Goal: Navigation & Orientation: Find specific page/section

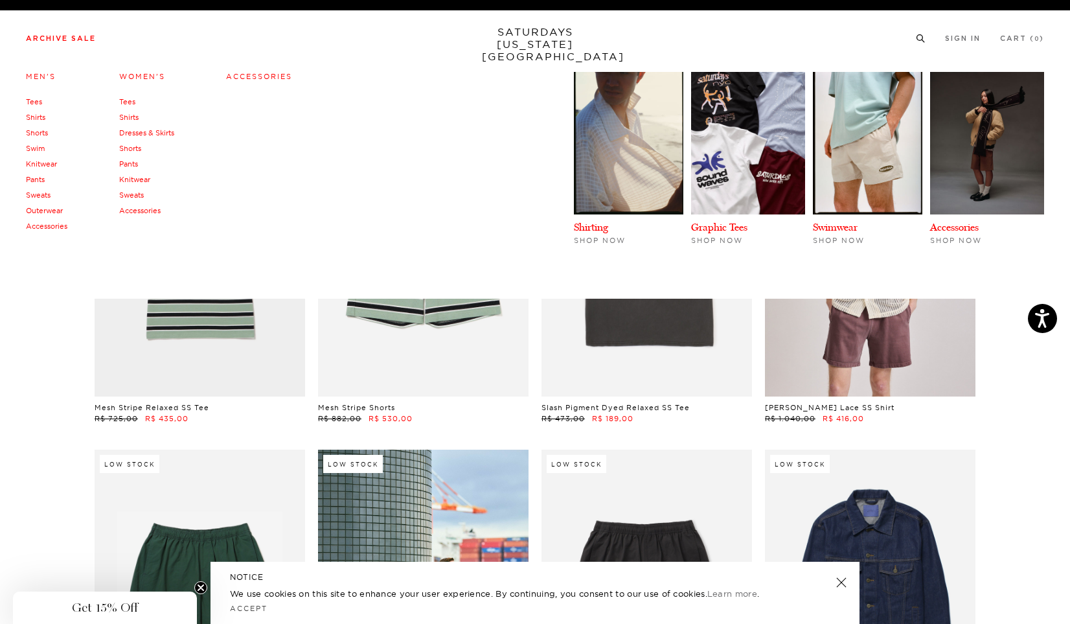
click at [60, 33] on li "Archive Sale Men's Tees Shirts Shorts Swim Knitwear Pants Sweats Outerwear" at bounding box center [61, 38] width 70 height 12
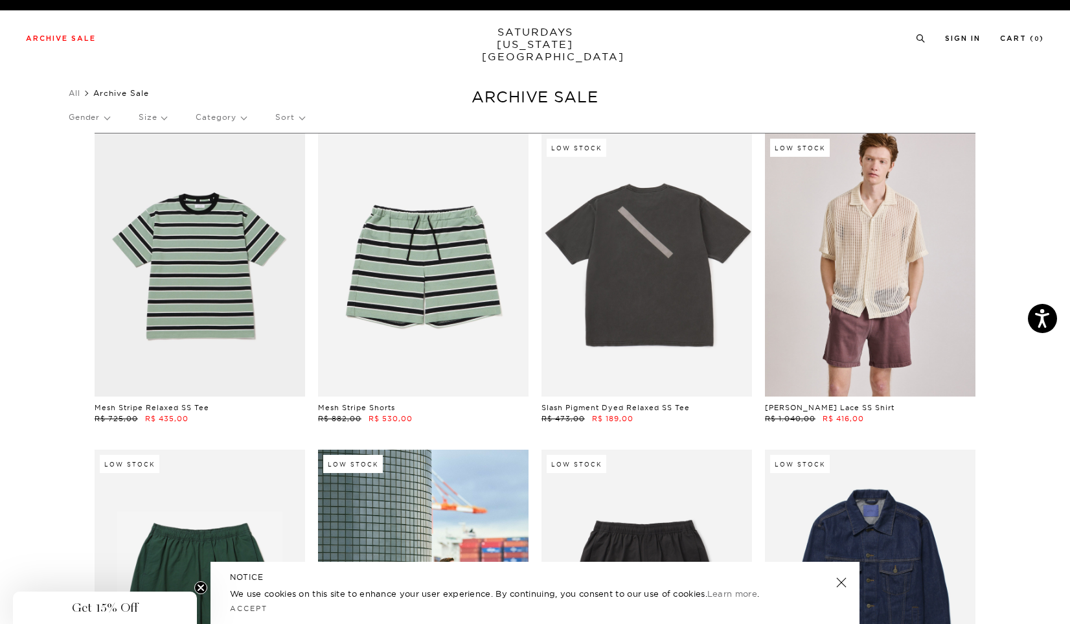
click at [561, 32] on link "SATURDAYS NEW YORK CITY" at bounding box center [535, 44] width 107 height 37
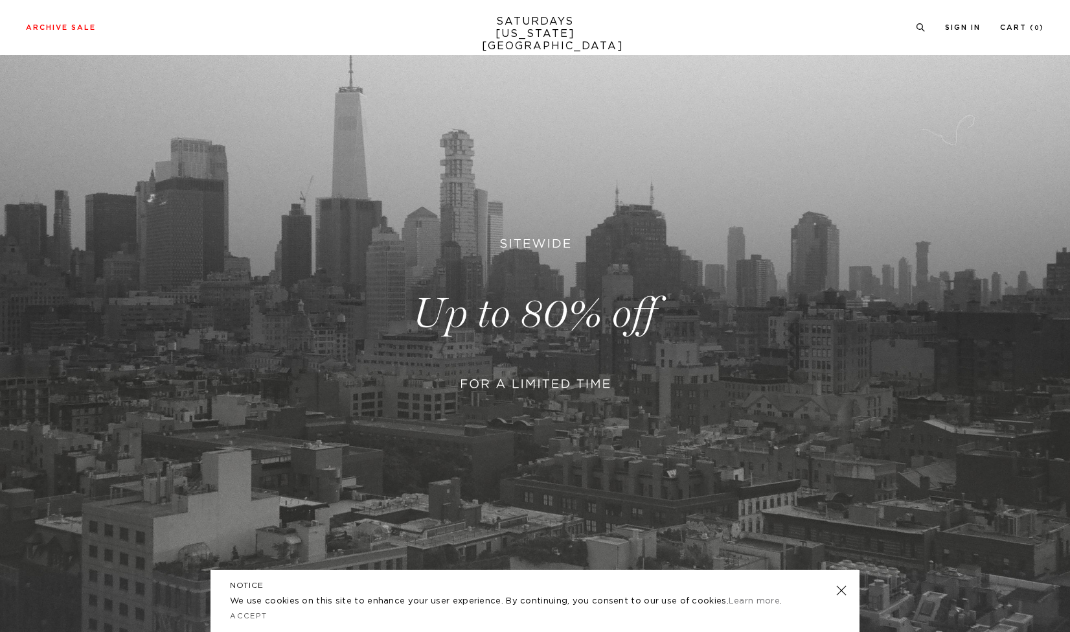
scroll to position [78, 0]
click at [436, 369] on link at bounding box center [535, 315] width 1070 height 656
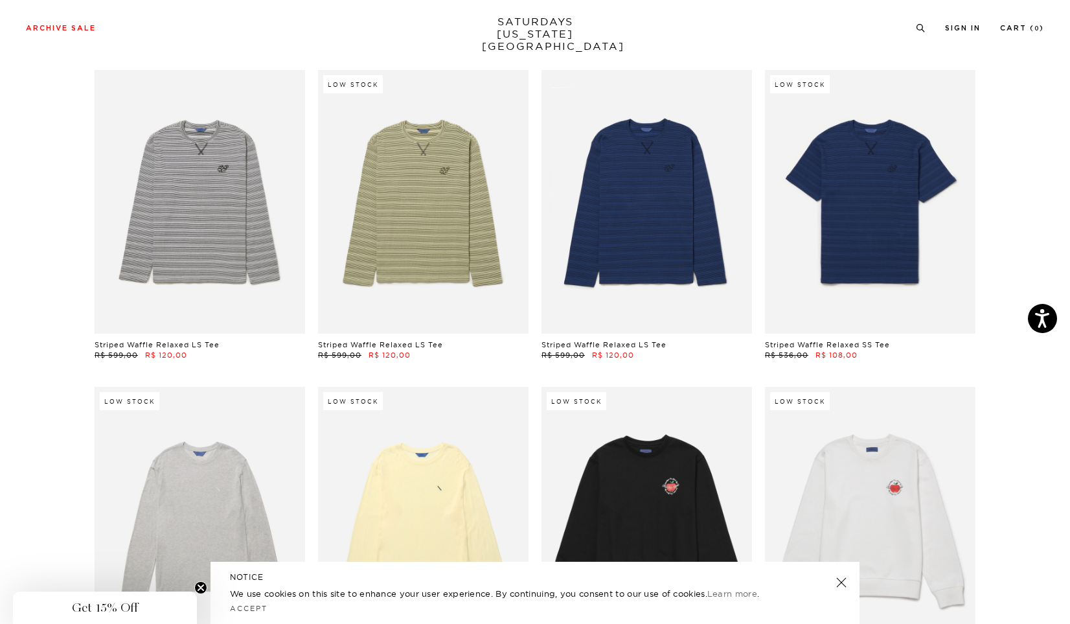
scroll to position [16888, 4]
